Goal: Task Accomplishment & Management: Manage account settings

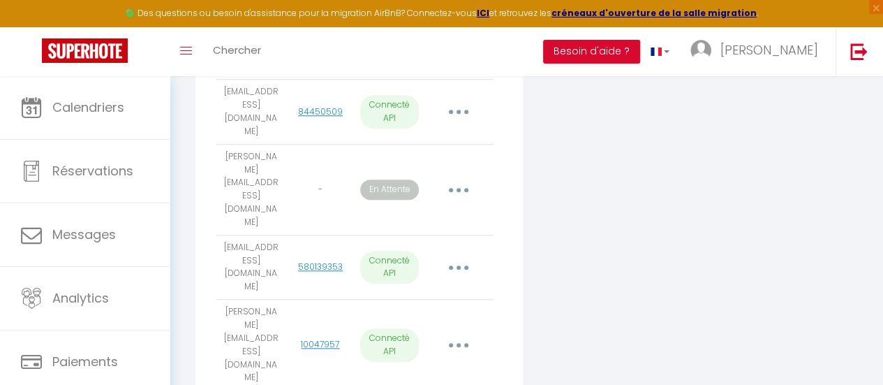
scroll to position [605, 0]
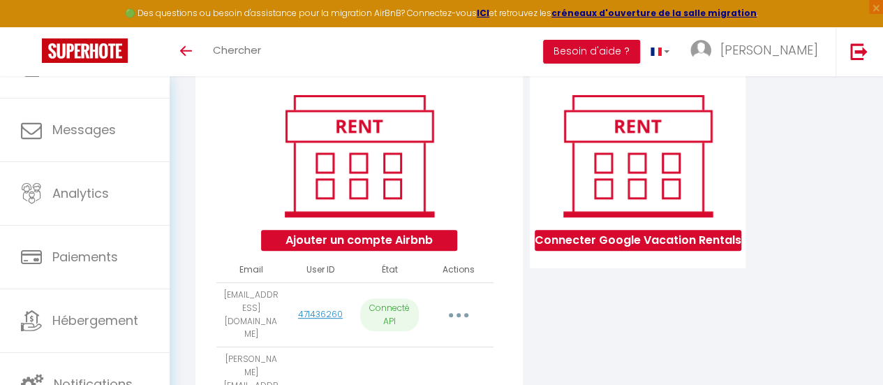
scroll to position [156, 0]
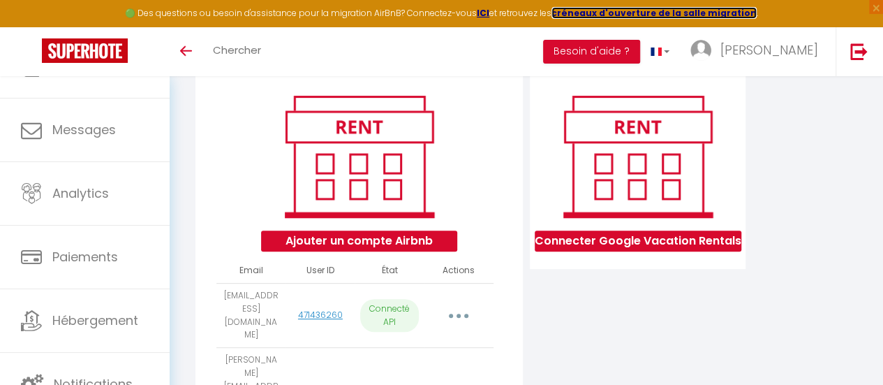
click at [596, 15] on strong "créneaux d'ouverture de la salle migration" at bounding box center [653, 13] width 205 height 12
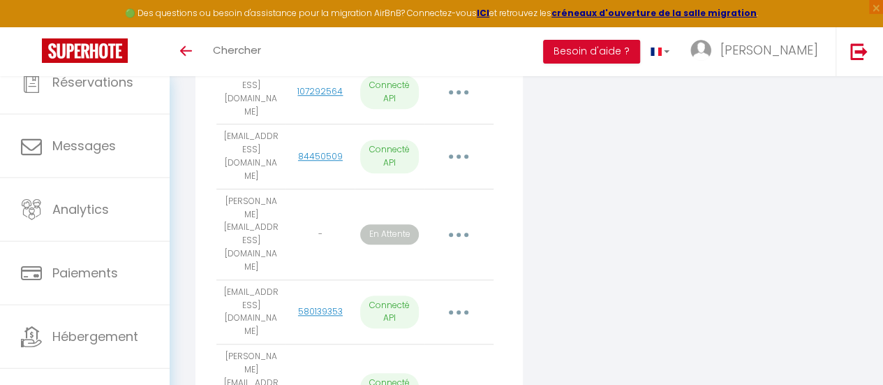
scroll to position [563, 0]
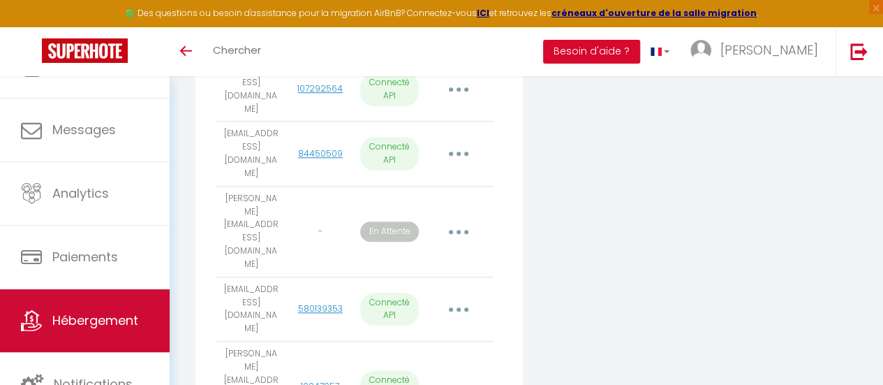
click at [89, 321] on span "Hébergement" at bounding box center [95, 319] width 86 height 17
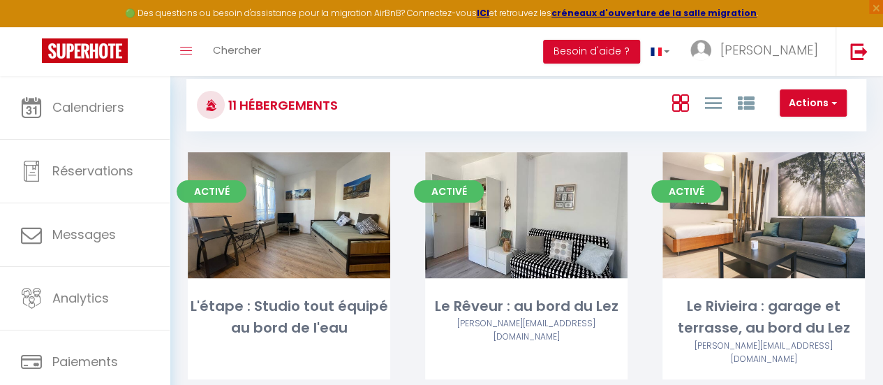
scroll to position [87, 0]
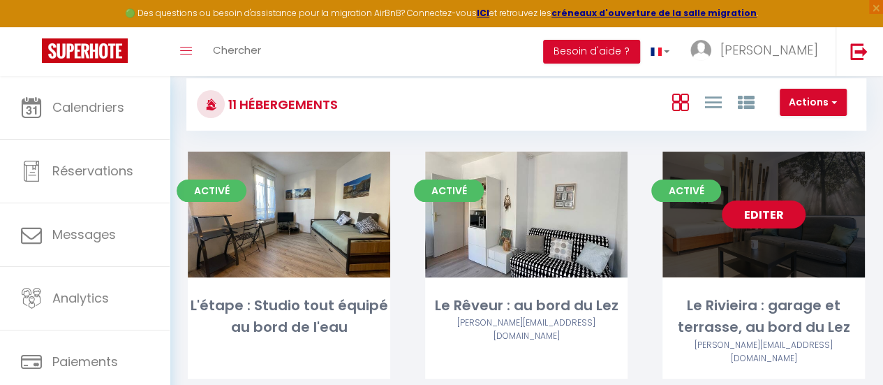
click at [755, 221] on link "Editer" at bounding box center [764, 214] width 84 height 28
select select "3"
select select "2"
select select "1"
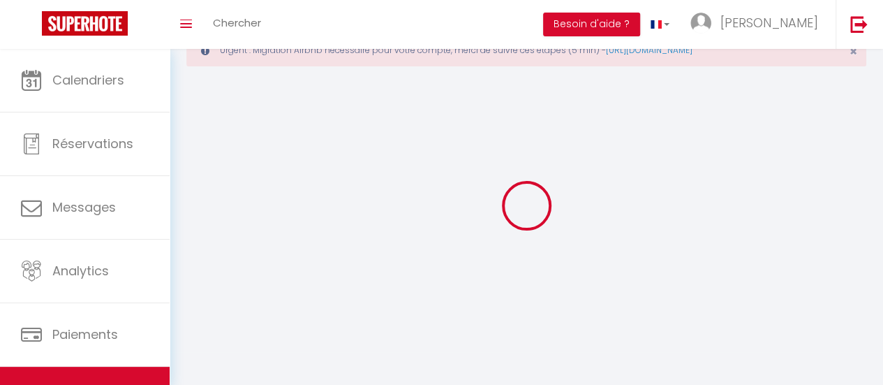
select select
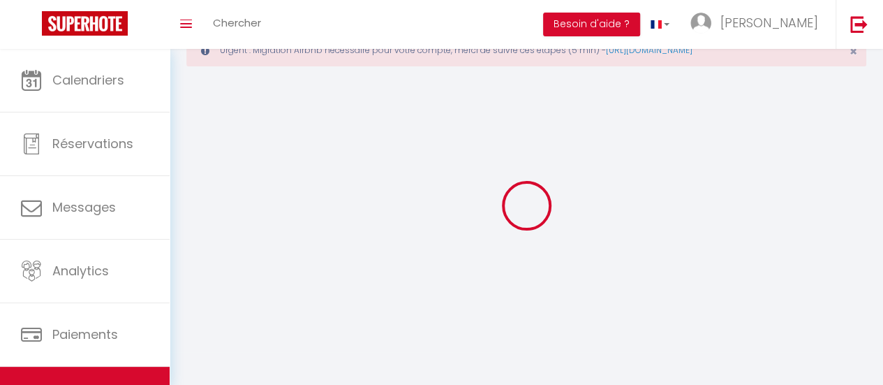
select select
checkbox input "false"
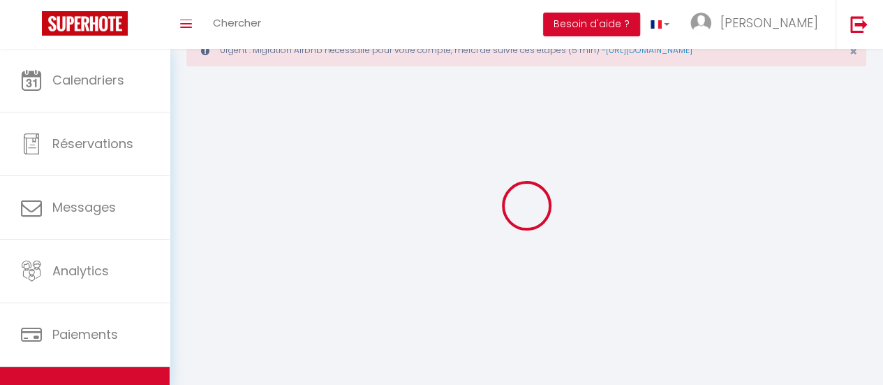
select select "28"
select select
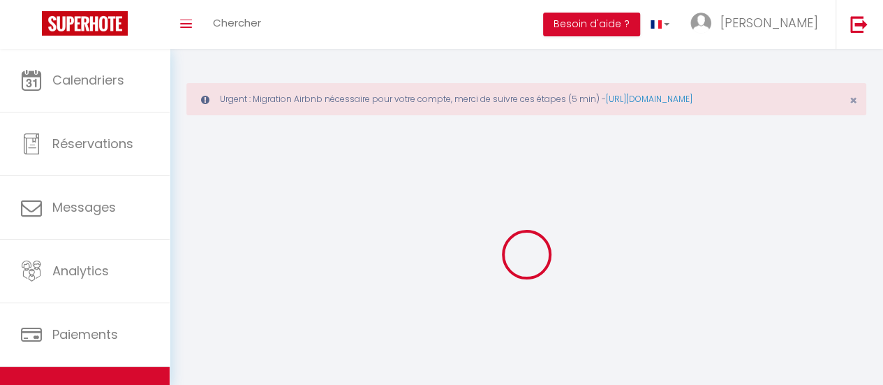
select select
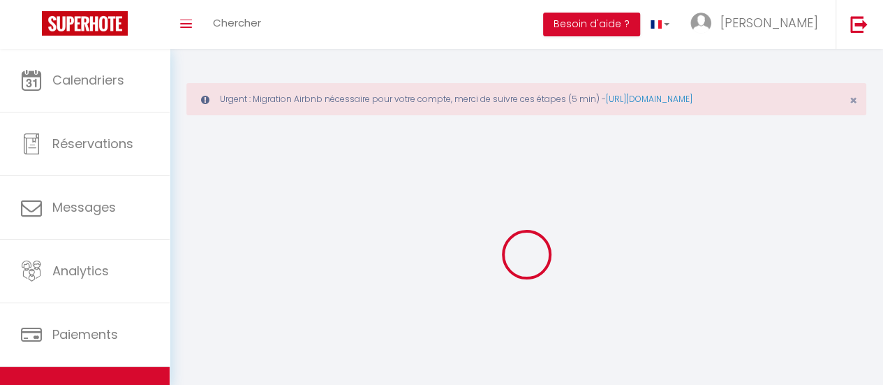
select select
checkbox input "false"
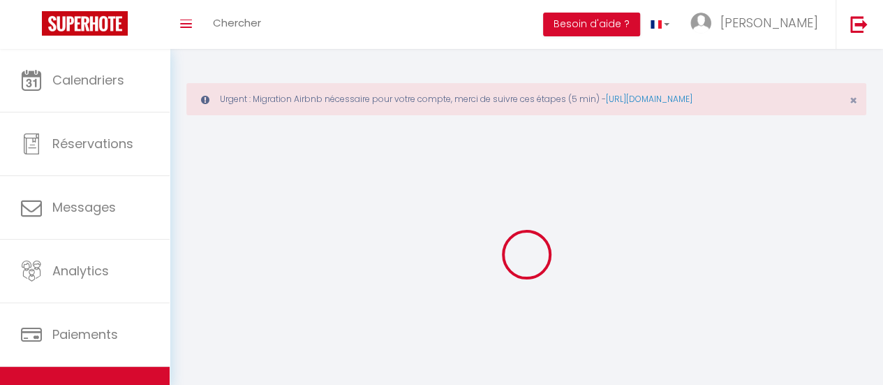
select select
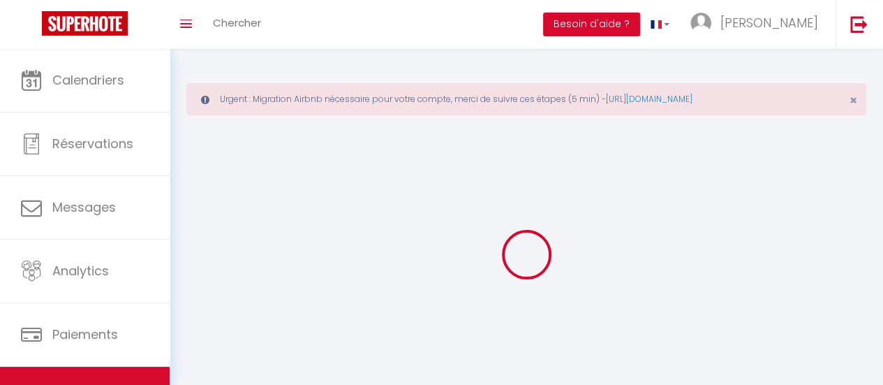
select select
checkbox input "false"
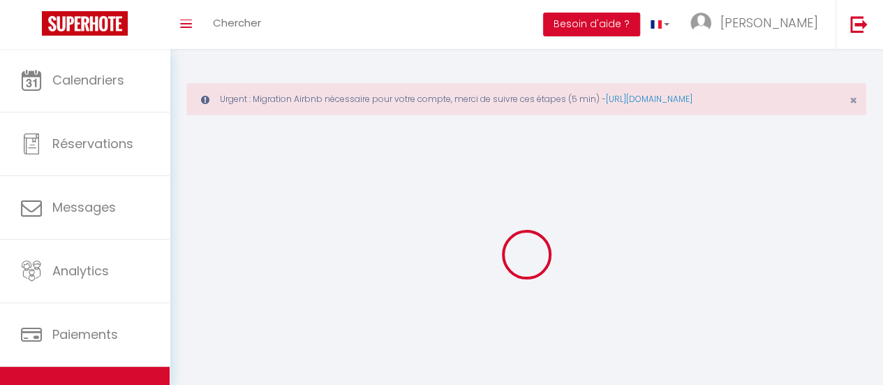
checkbox input "false"
select select
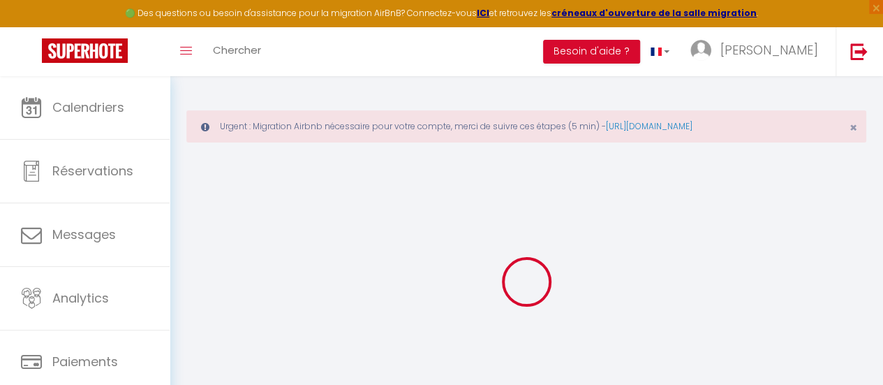
select select
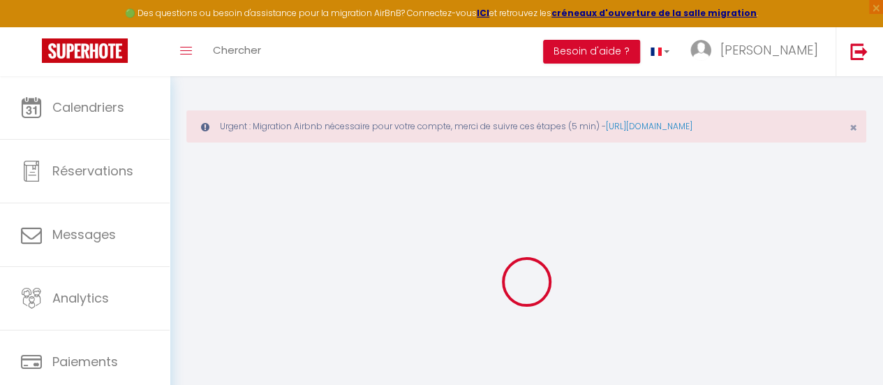
select select
checkbox input "false"
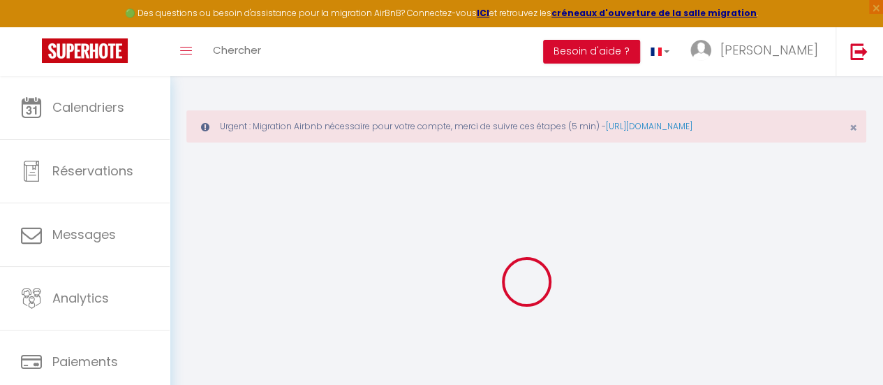
select select
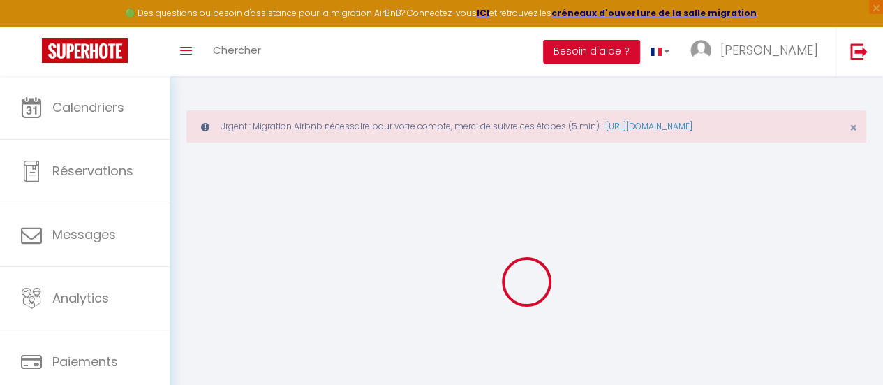
select select
checkbox input "false"
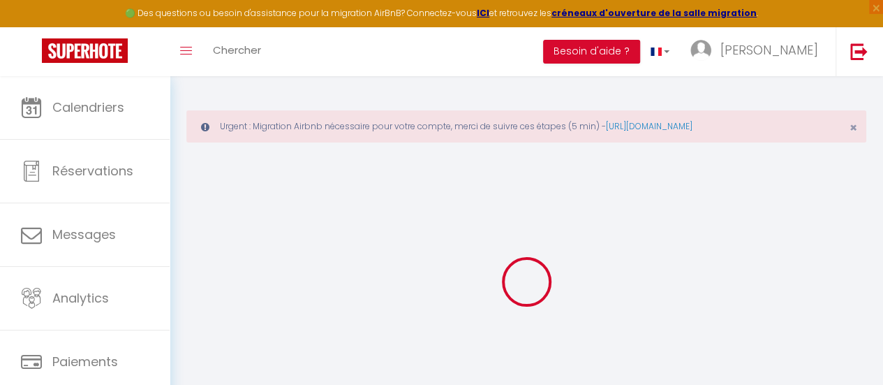
checkbox input "false"
select select
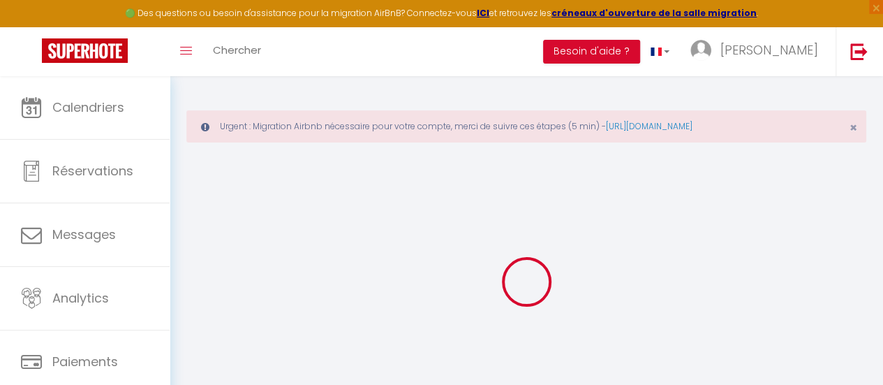
select select
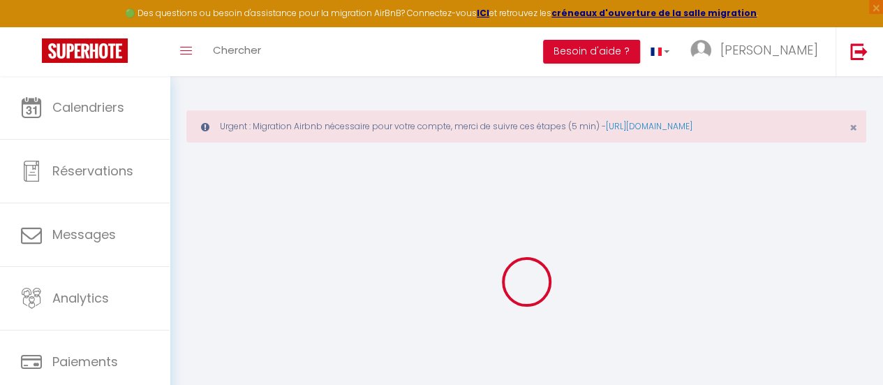
checkbox input "false"
select select
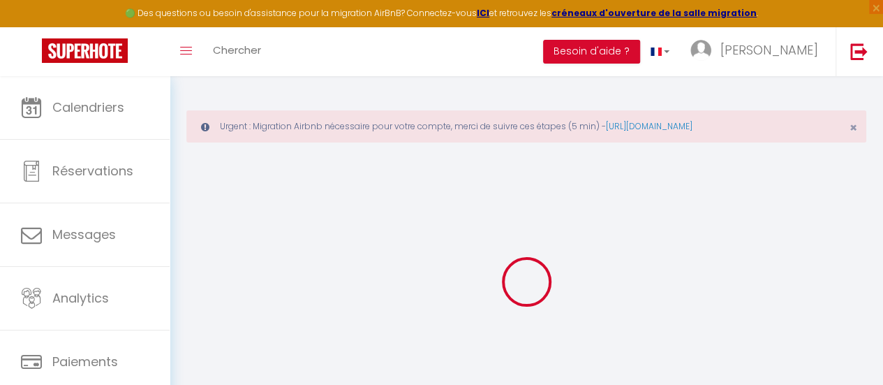
select select
type input "Le Rivieira : garage et terrasse, au bord du Lez"
type input "Steven"
select select "2"
select select "0"
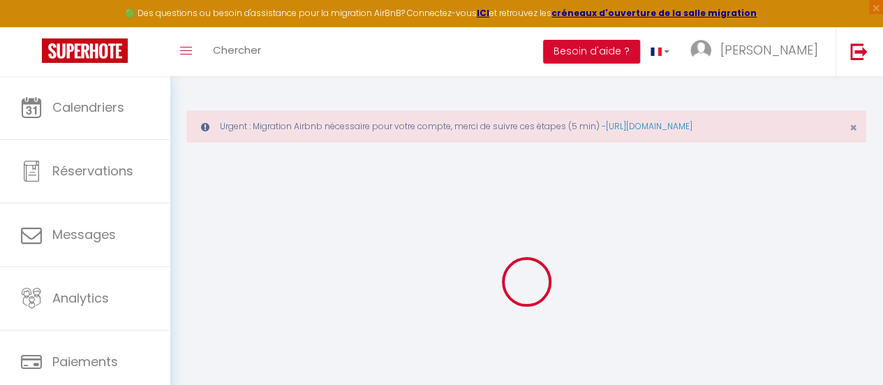
type input "50"
type input "45"
type input "7.20"
type input "6.63"
type input "300"
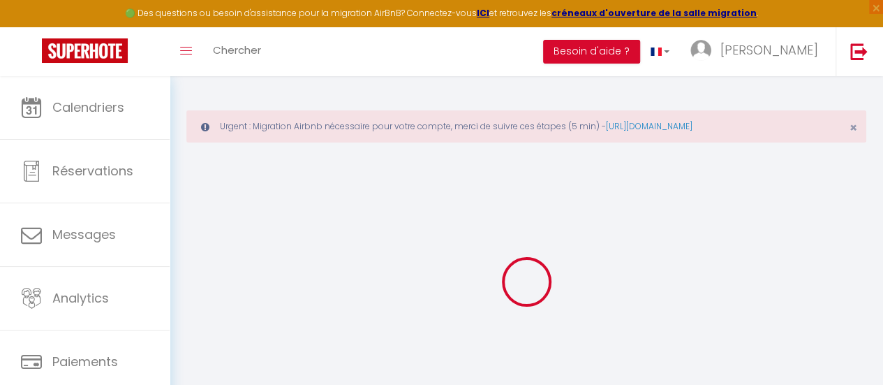
select select
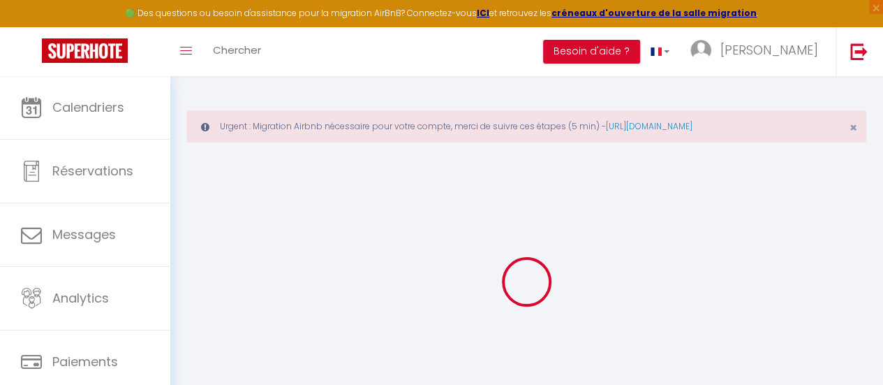
select select
type input "175 Rue Fructidor"
type input "34000"
type input "Montpellier"
type input "[EMAIL_ADDRESS][DOMAIN_NAME]"
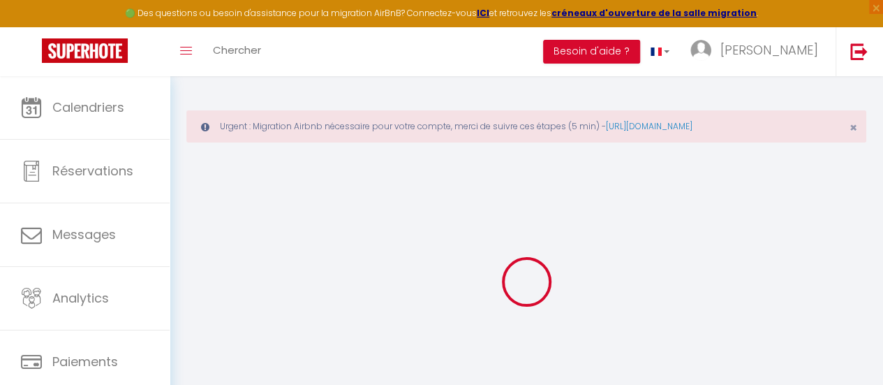
select select "12468"
checkbox input "false"
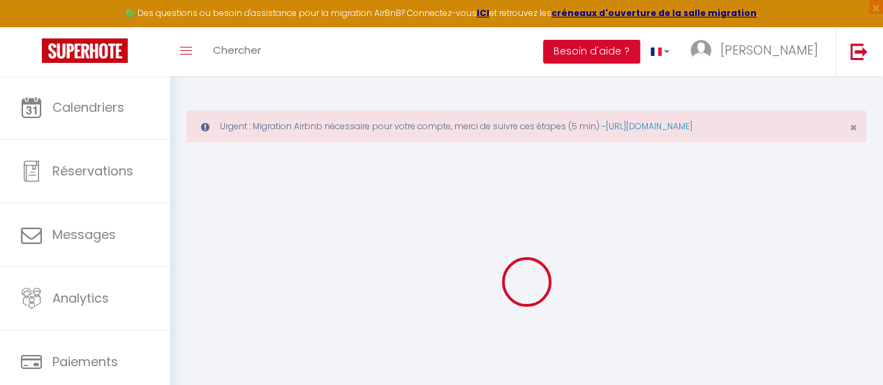
radio input "true"
type input "0"
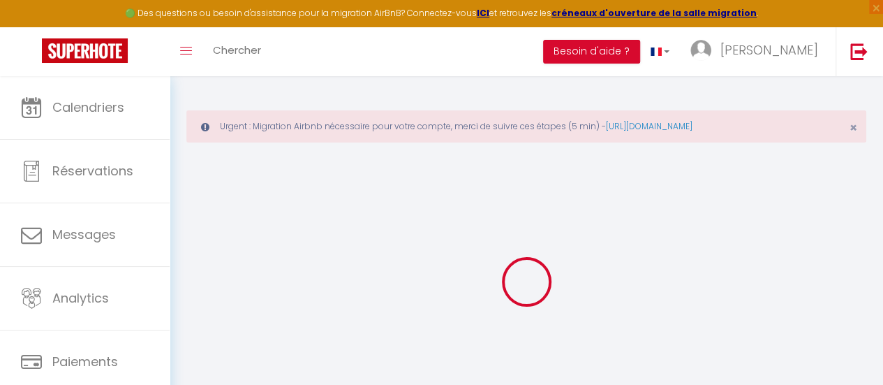
select select "+ 20 %"
select select "+ 17 %"
select select "+ 7 %"
checkbox input "false"
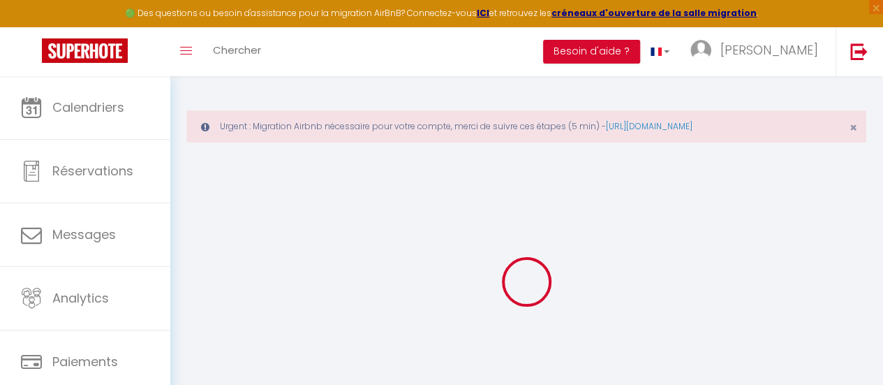
checkbox input "false"
select select "365"
select select "well_reviewed_guests"
select select "EUR"
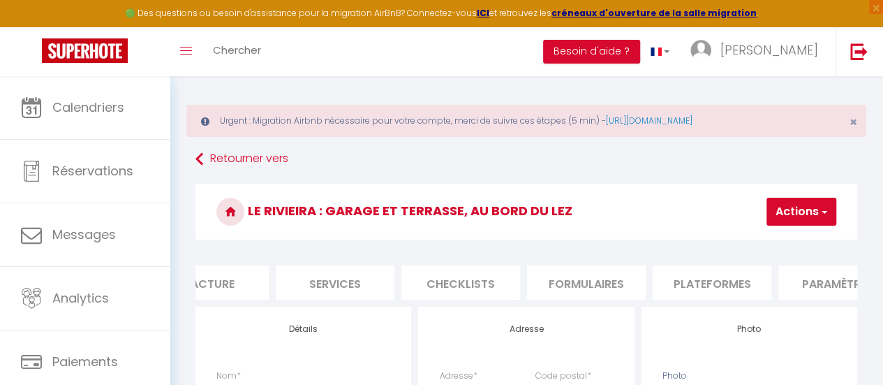
scroll to position [0, 307]
click at [708, 280] on li "Plateformes" at bounding box center [701, 282] width 119 height 34
select select
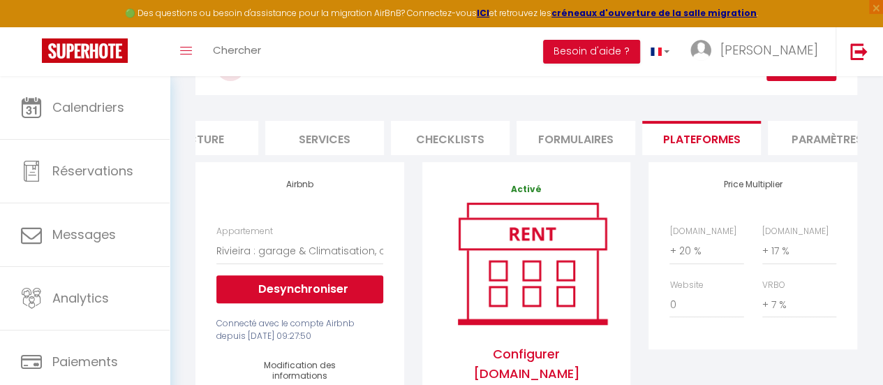
scroll to position [149, 0]
